Goal: Transaction & Acquisition: Purchase product/service

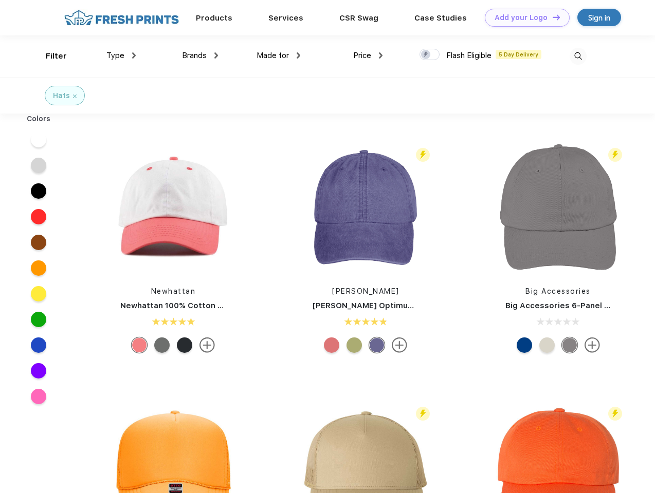
click at [523, 17] on link "Add your Logo Design Tool" at bounding box center [527, 18] width 85 height 18
click at [0, 0] on div "Design Tool" at bounding box center [0, 0] width 0 height 0
click at [551, 17] on link "Add your Logo Design Tool" at bounding box center [527, 18] width 85 height 18
click at [49, 56] on div "Filter" at bounding box center [56, 56] width 21 height 12
click at [121, 56] on span "Type" at bounding box center [115, 55] width 18 height 9
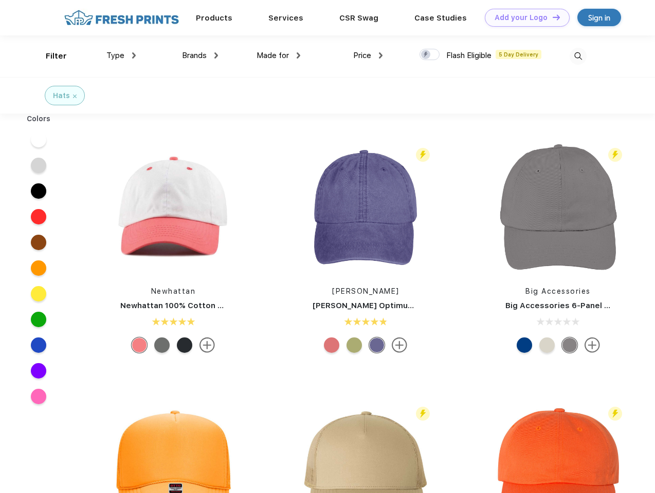
click at [200, 56] on span "Brands" at bounding box center [194, 55] width 25 height 9
click at [279, 56] on span "Made for" at bounding box center [272, 55] width 32 height 9
click at [368, 56] on span "Price" at bounding box center [362, 55] width 18 height 9
click at [430, 55] on div at bounding box center [429, 54] width 20 height 11
click at [426, 55] on input "checkbox" at bounding box center [422, 51] width 7 height 7
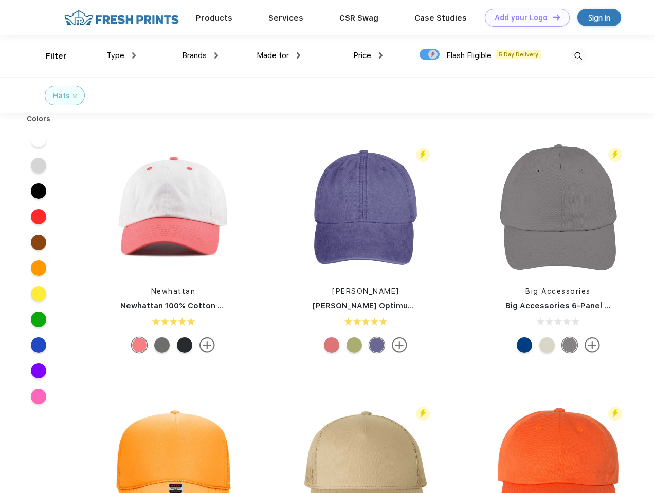
click at [578, 56] on img at bounding box center [577, 56] width 17 height 17
